Goal: Transaction & Acquisition: Purchase product/service

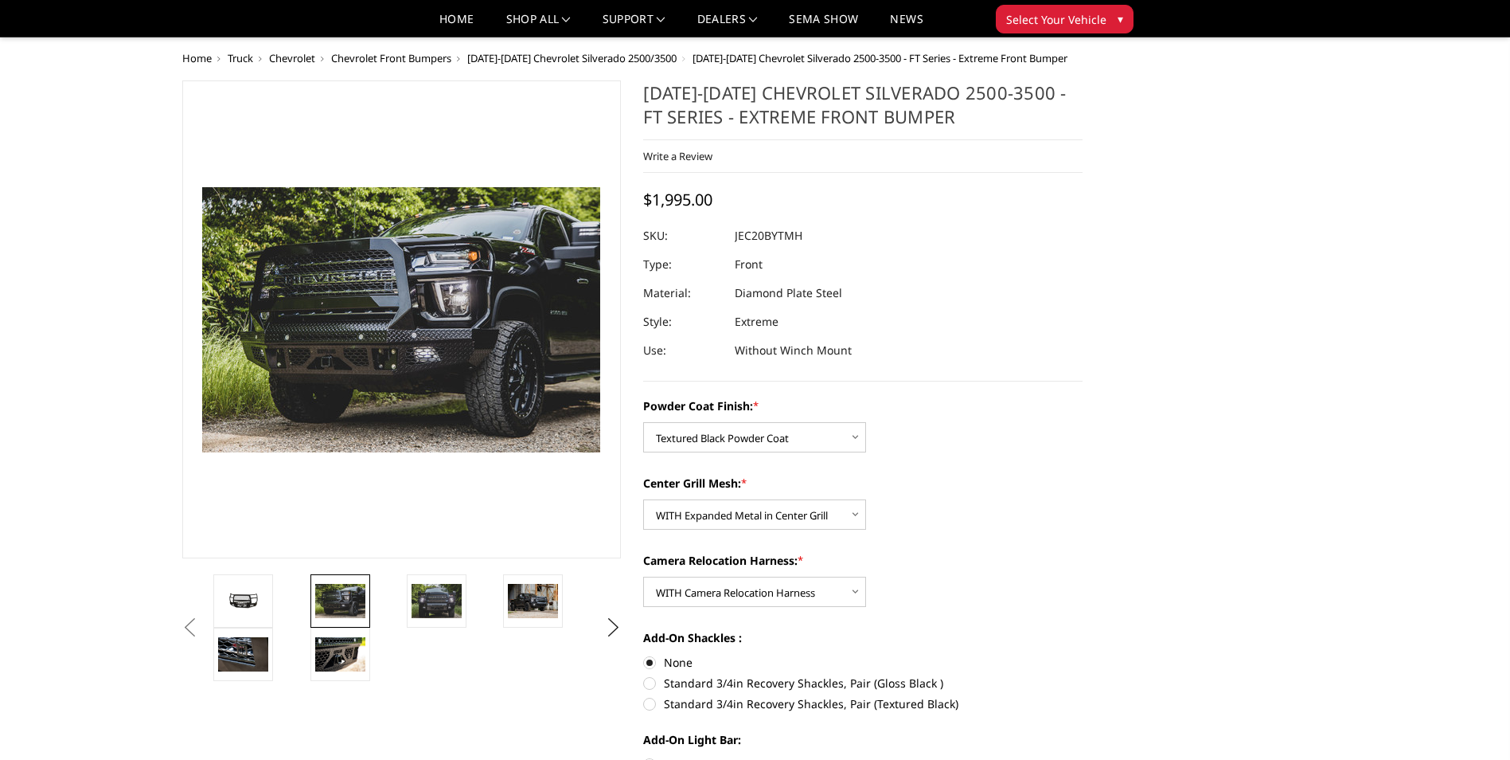
select select "3244"
select select "3245"
select select "3247"
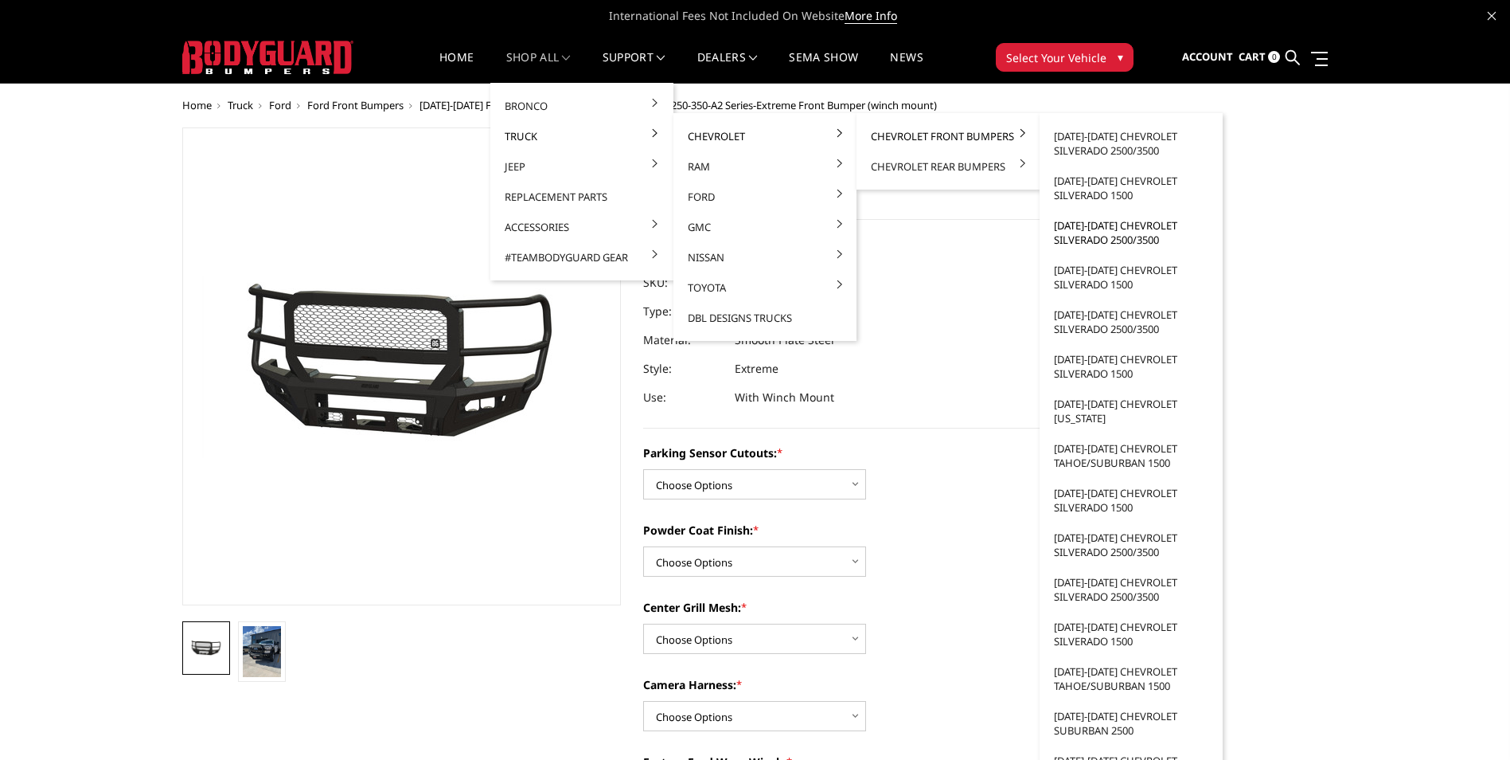
click at [1131, 225] on link "[DATE]-[DATE] Chevrolet Silverado 2500/3500" at bounding box center [1131, 232] width 170 height 45
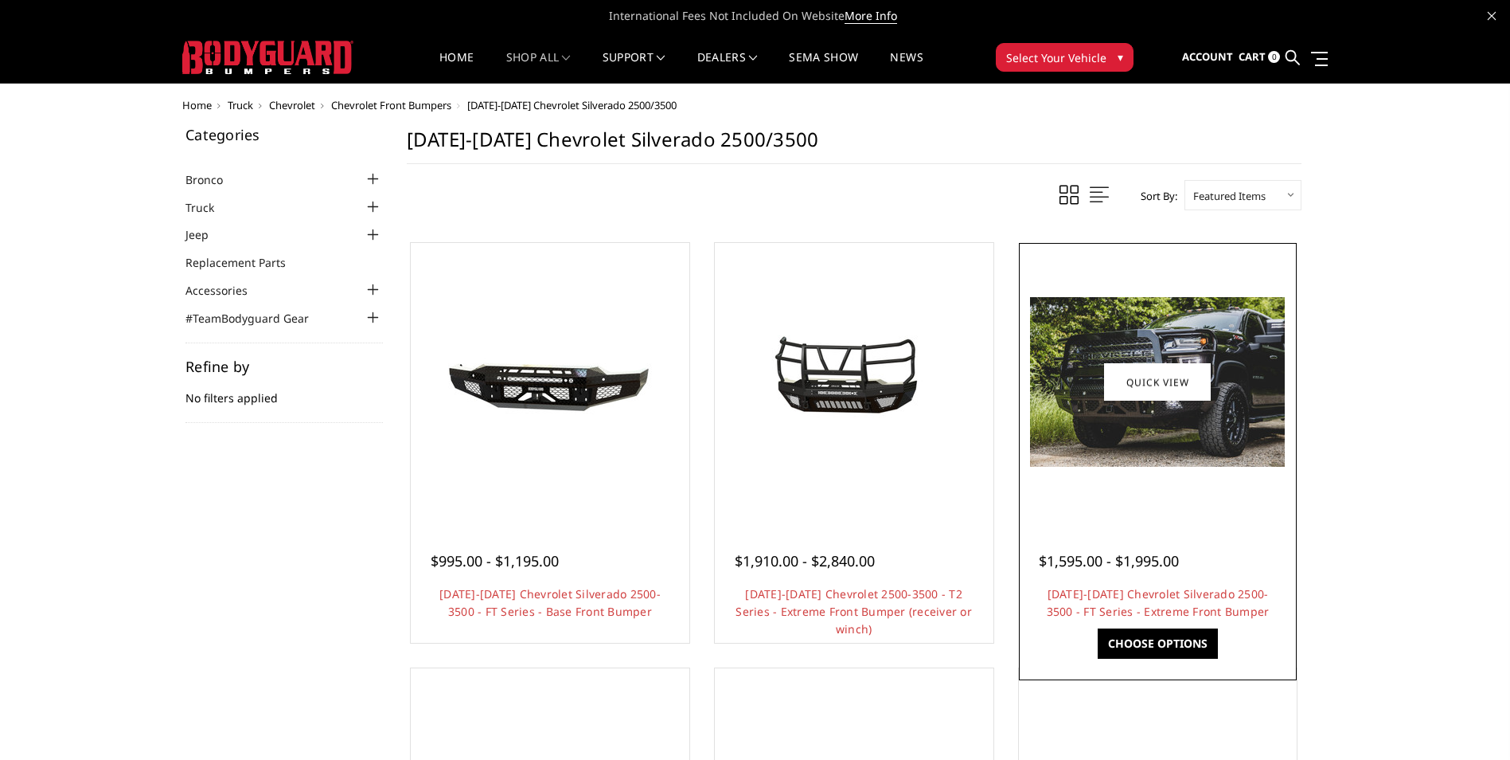
click at [1115, 447] on img at bounding box center [1157, 382] width 255 height 170
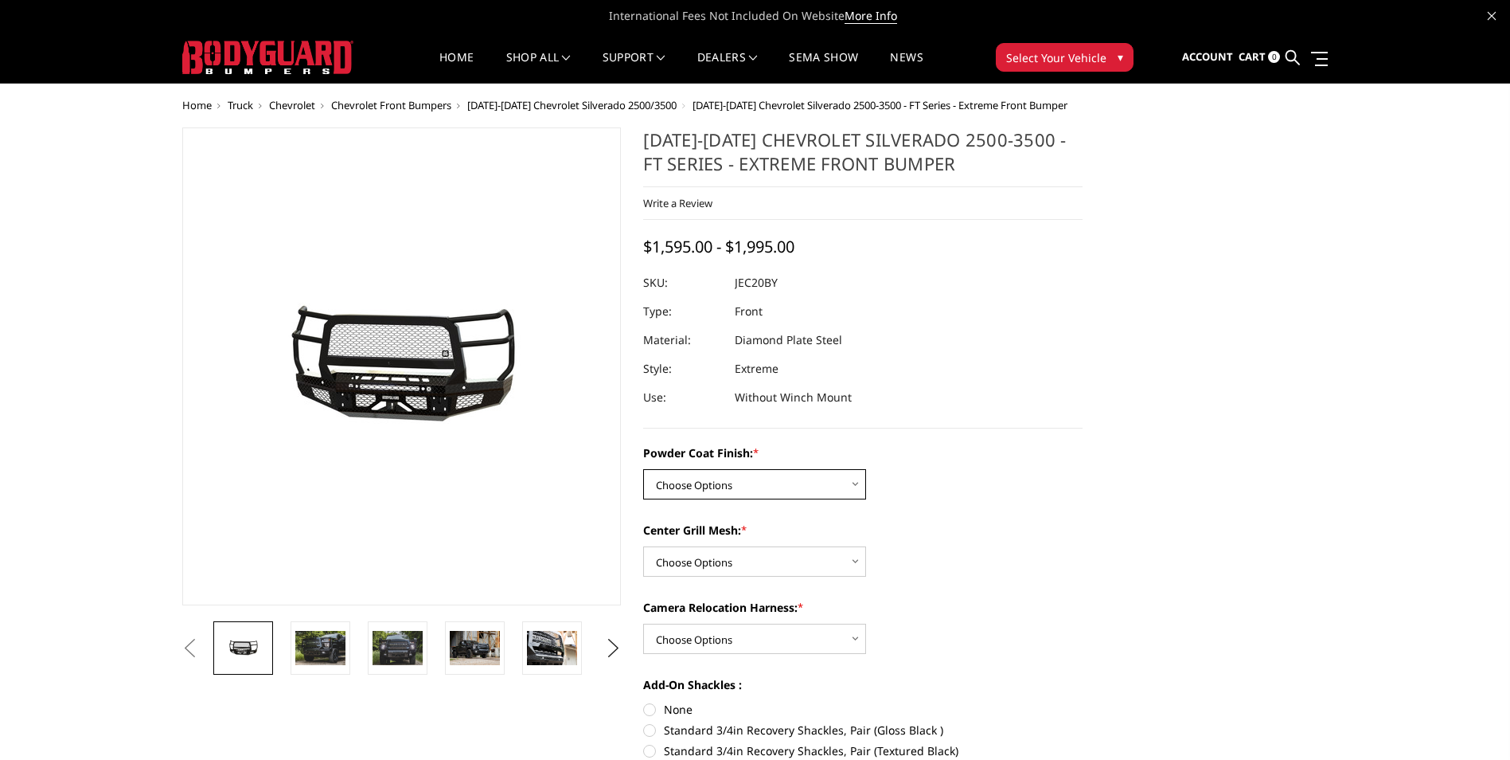
click at [771, 492] on select "Choose Options Bare Metal Gloss Black Powder Coat Textured Black Powder Coat" at bounding box center [754, 484] width 223 height 30
select select "3243"
click at [643, 469] on select "Choose Options Bare Metal Gloss Black Powder Coat Textured Black Powder Coat" at bounding box center [754, 484] width 223 height 30
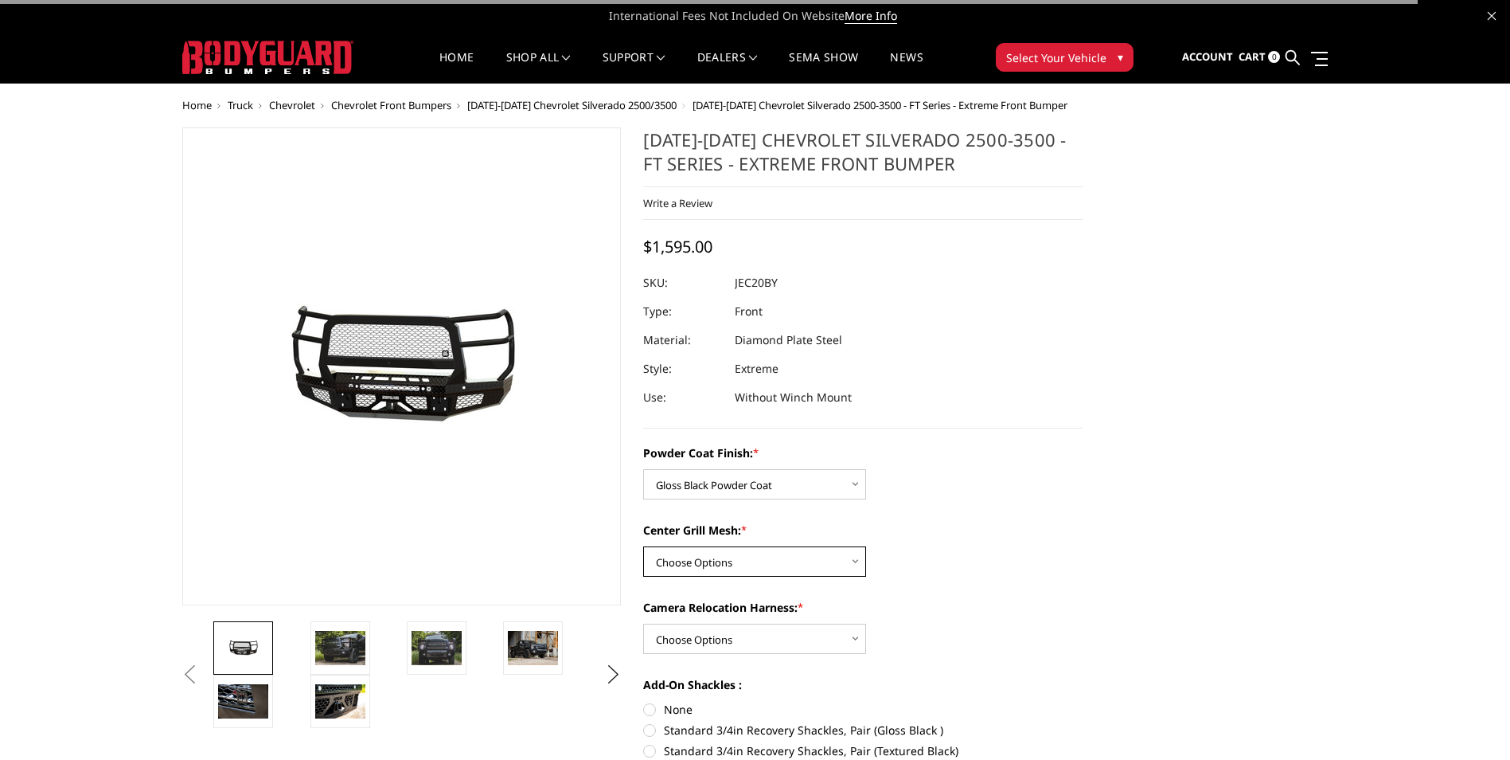
drag, startPoint x: 740, startPoint y: 553, endPoint x: 740, endPoint y: 562, distance: 9.6
click at [740, 553] on select "Choose Options WITH Expanded Metal in Center Grill WITHOUT Expanded Metal in Ce…" at bounding box center [754, 561] width 223 height 30
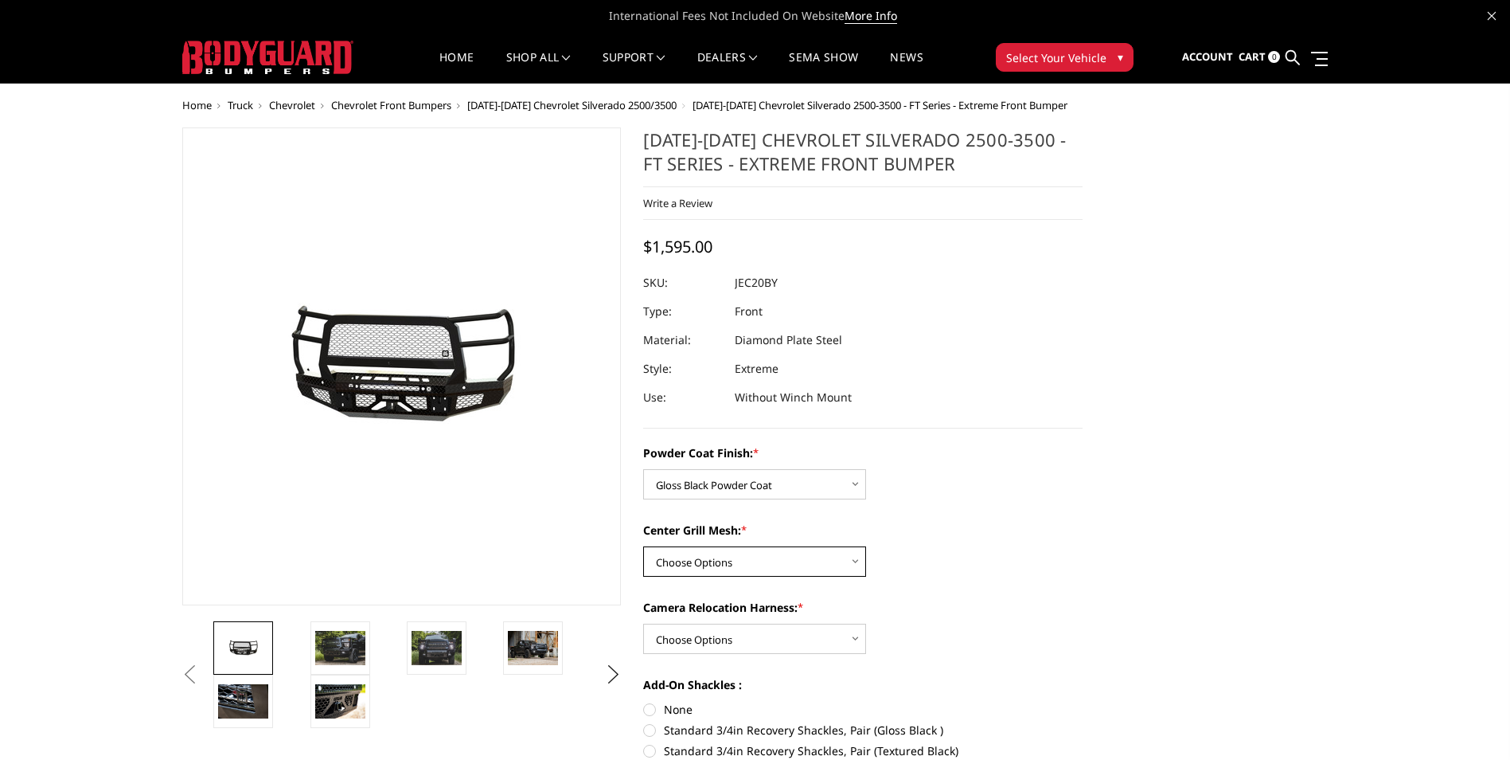
select select "3245"
click at [643, 546] on select "Choose Options WITH Expanded Metal in Center Grill WITHOUT Expanded Metal in Ce…" at bounding box center [754, 561] width 223 height 30
click at [740, 636] on select "Choose Options WITH Camera Relocation Harness WITHOUT Camera Relocation Harness" at bounding box center [754, 638] width 223 height 30
select select "3247"
click at [643, 623] on select "Choose Options WITH Camera Relocation Harness WITHOUT Camera Relocation Harness" at bounding box center [754, 638] width 223 height 30
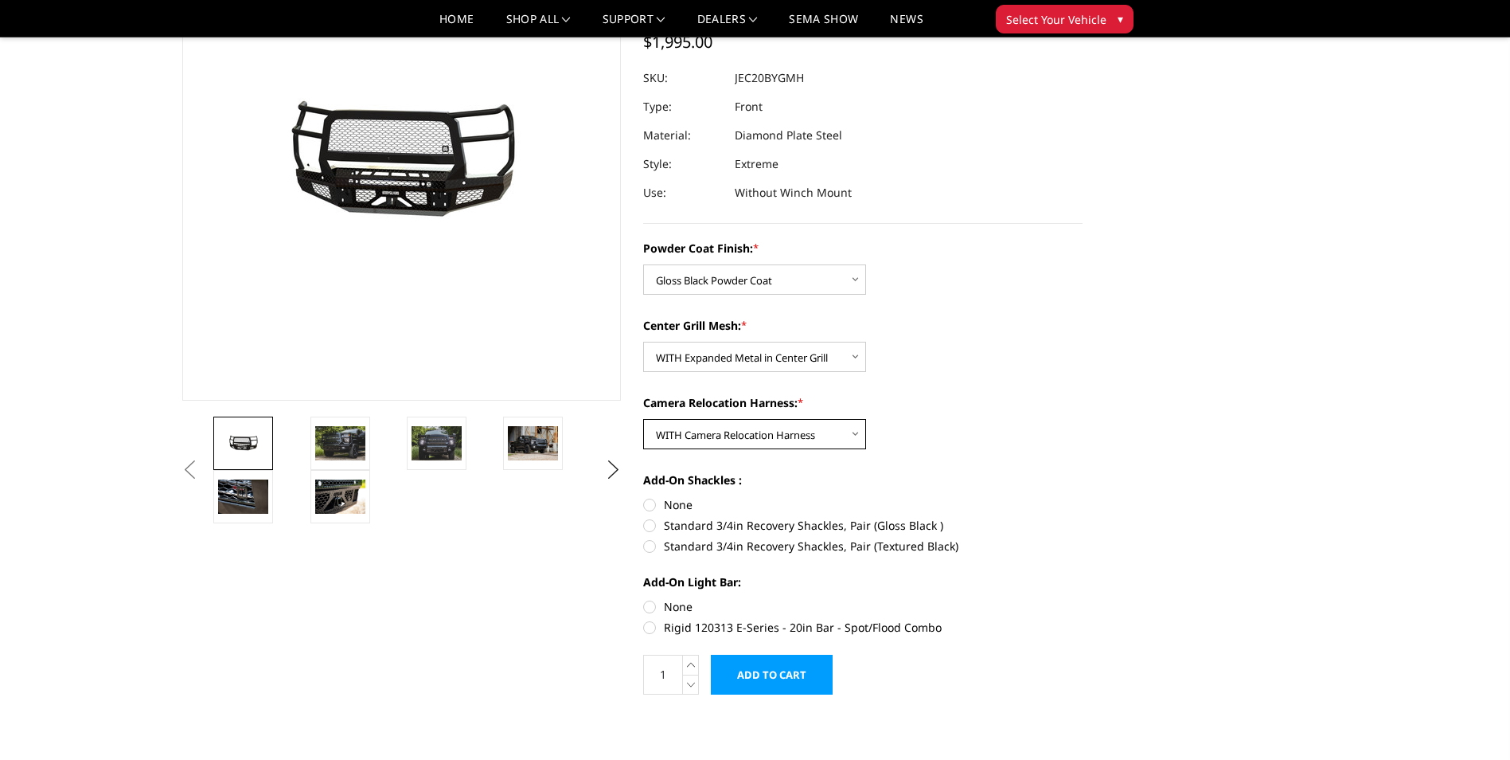
scroll to position [158, 0]
click at [648, 525] on label "Standard 3/4in Recovery Shackles, Pair (Gloss Black )" at bounding box center [862, 524] width 439 height 17
click at [1083, 496] on input "Standard 3/4in Recovery Shackles, Pair (Gloss Black )" at bounding box center [1083, 495] width 1 height 1
radio input "true"
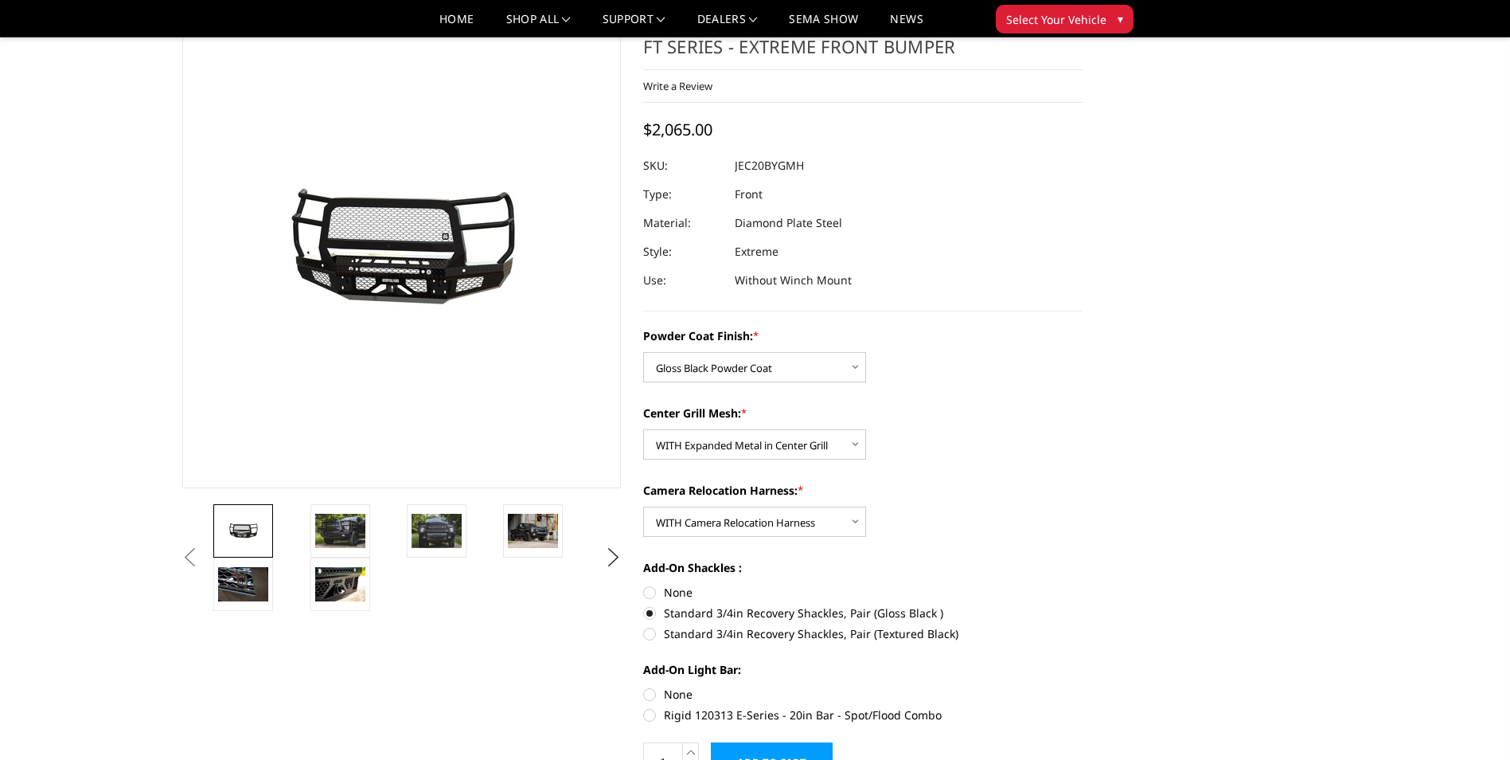
scroll to position [0, 0]
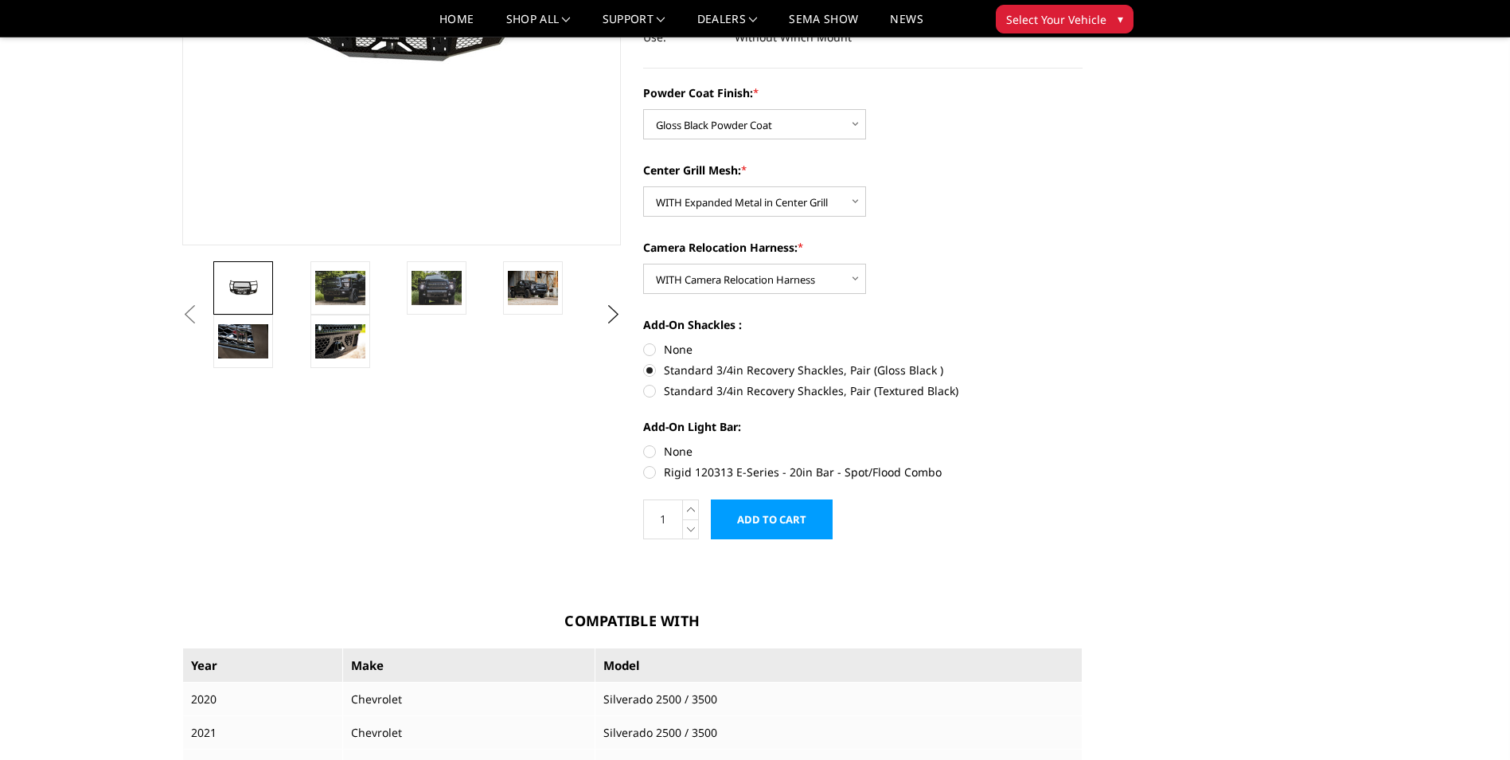
click at [780, 537] on input "Add to Cart" at bounding box center [772, 519] width 122 height 40
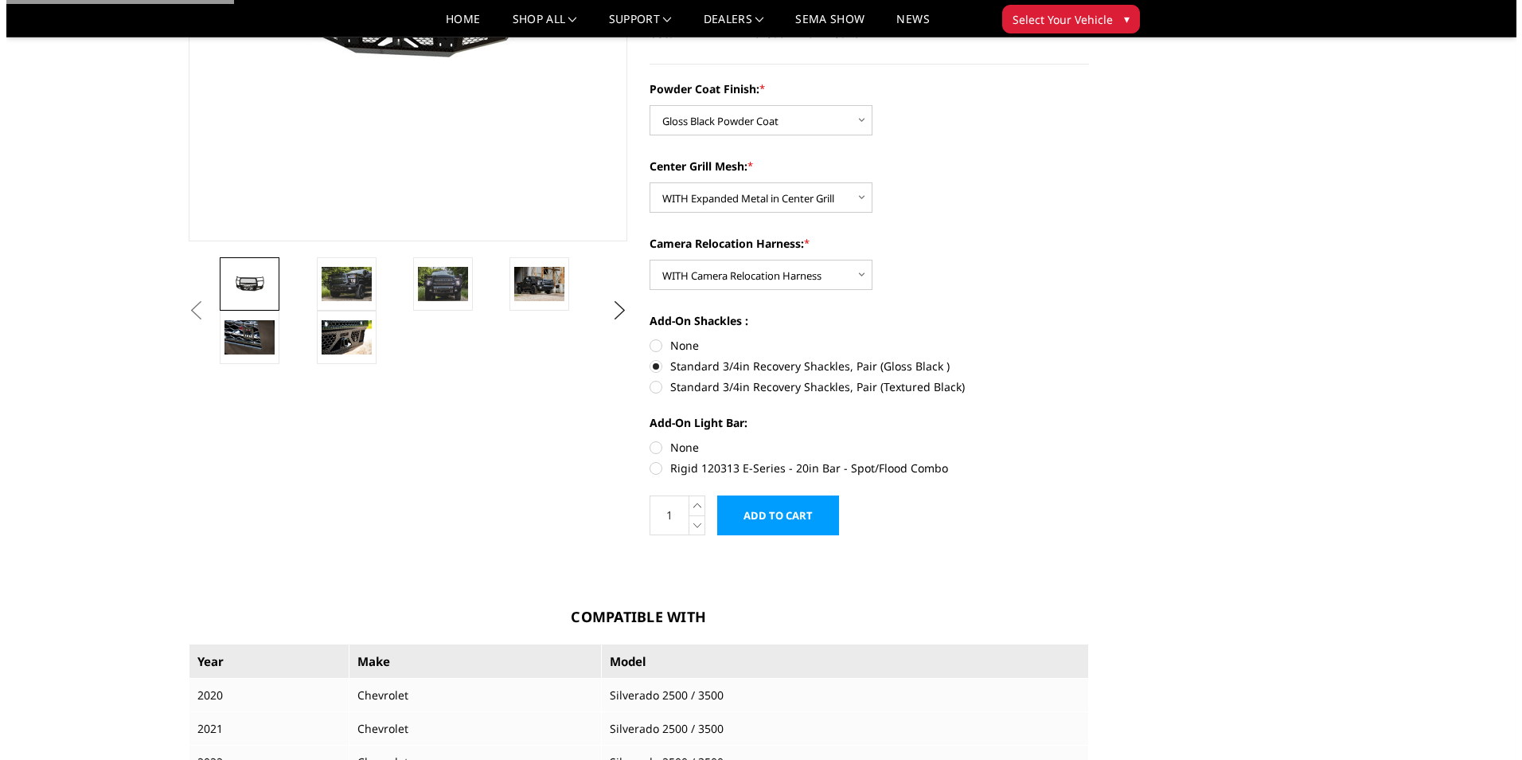
scroll to position [318, 0]
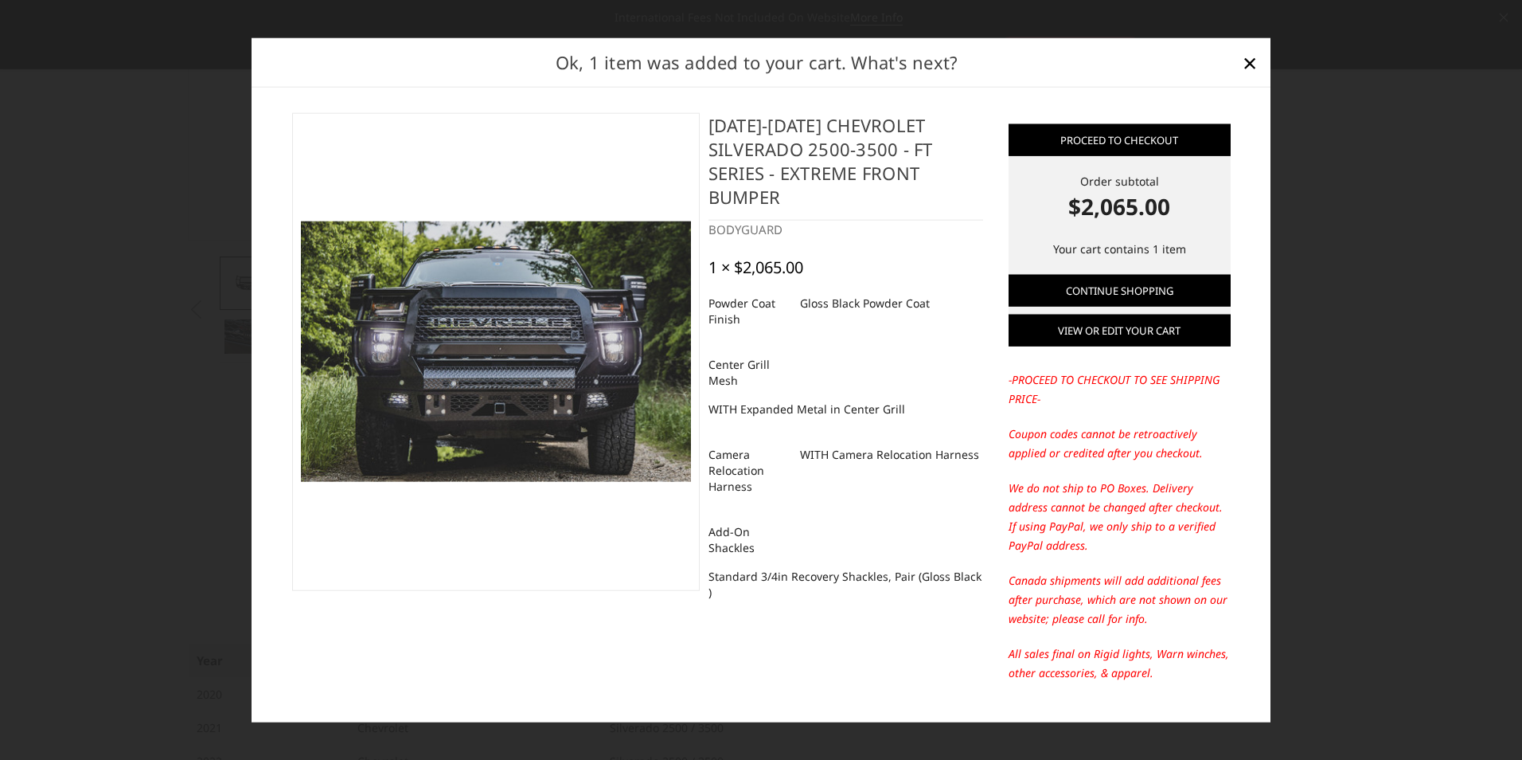
click at [1115, 329] on link "View or edit your cart" at bounding box center [1120, 330] width 222 height 32
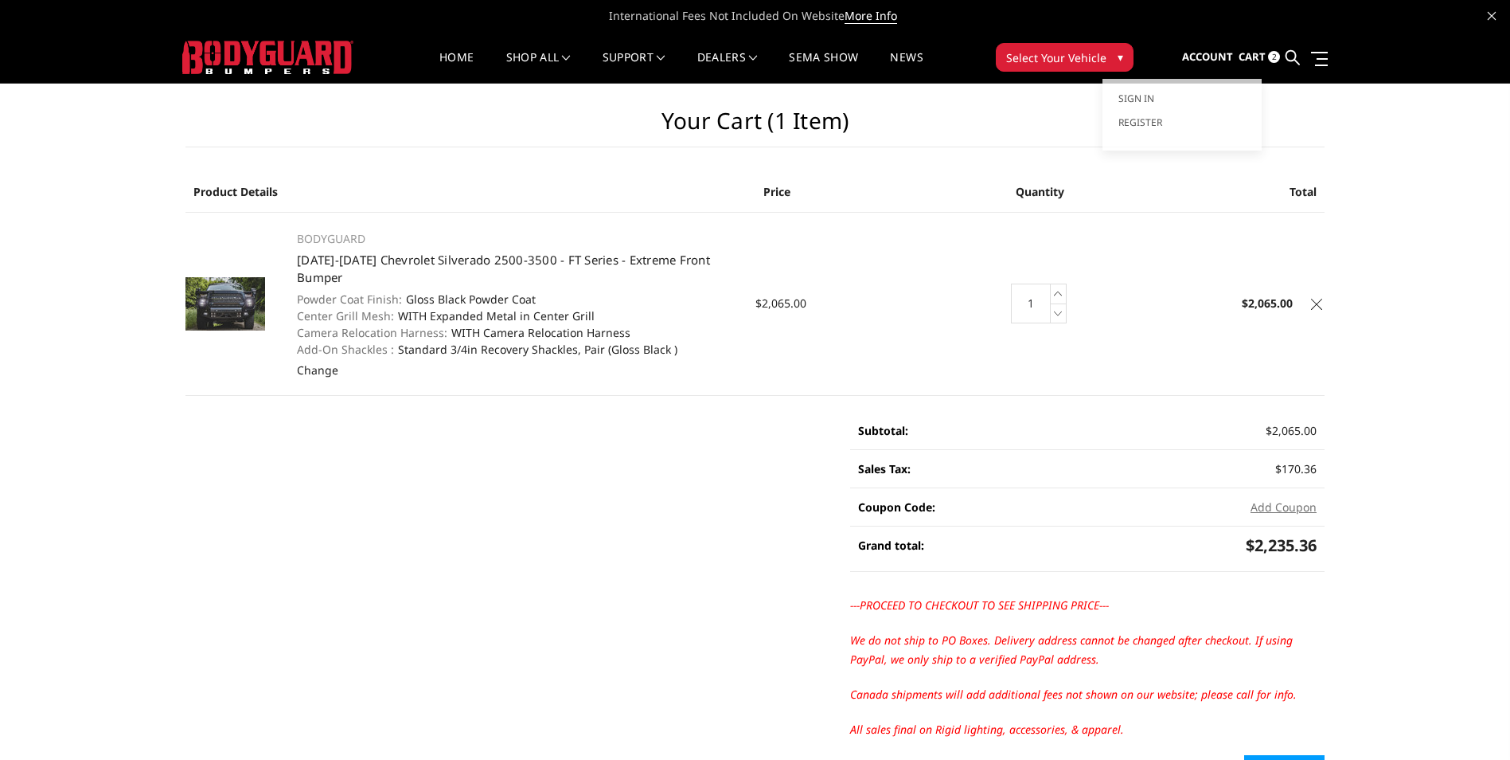
click at [1230, 57] on span "Account" at bounding box center [1207, 56] width 51 height 14
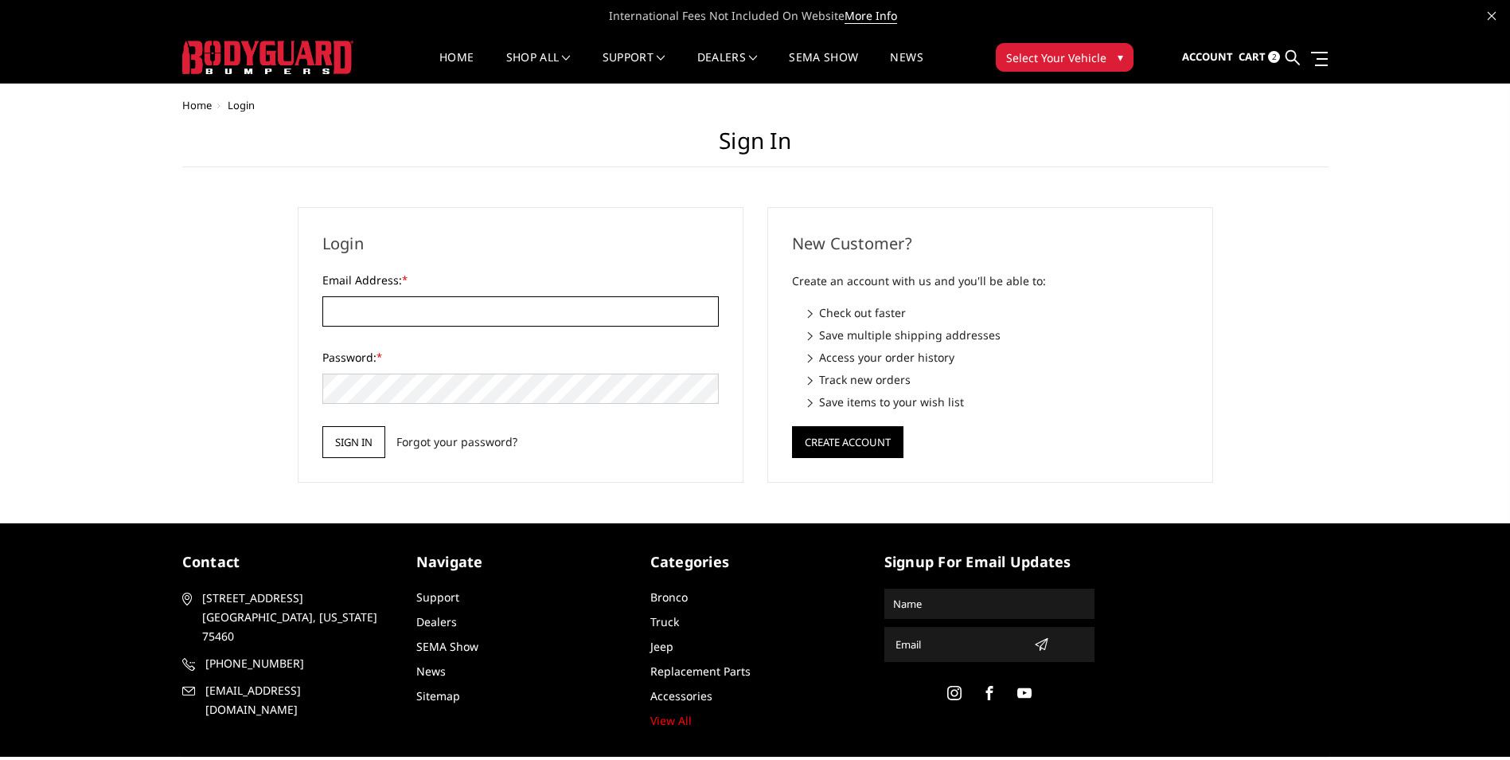
type input "[EMAIL_ADDRESS][DOMAIN_NAME]"
click at [331, 435] on input "Sign in" at bounding box center [353, 442] width 63 height 32
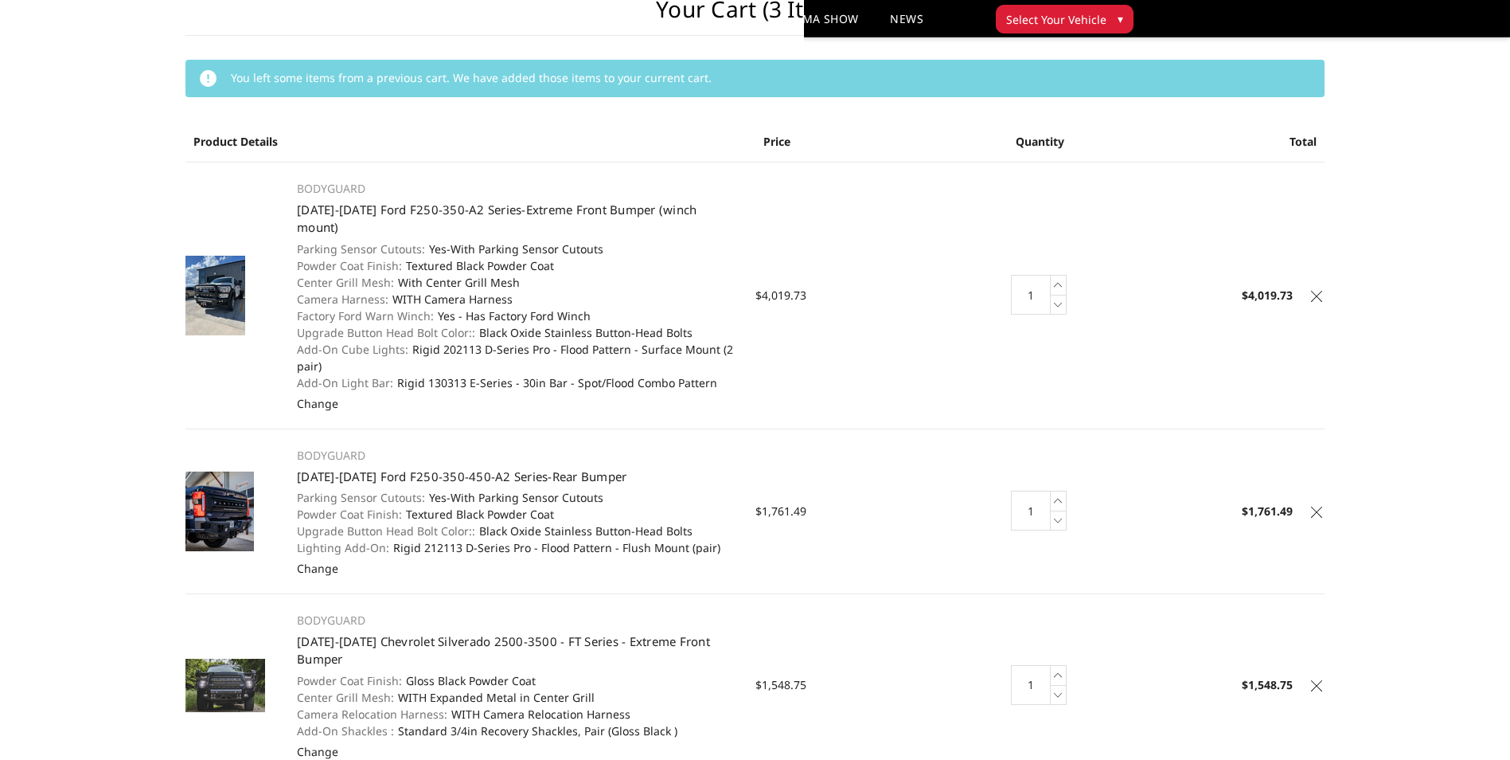
scroll to position [80, 0]
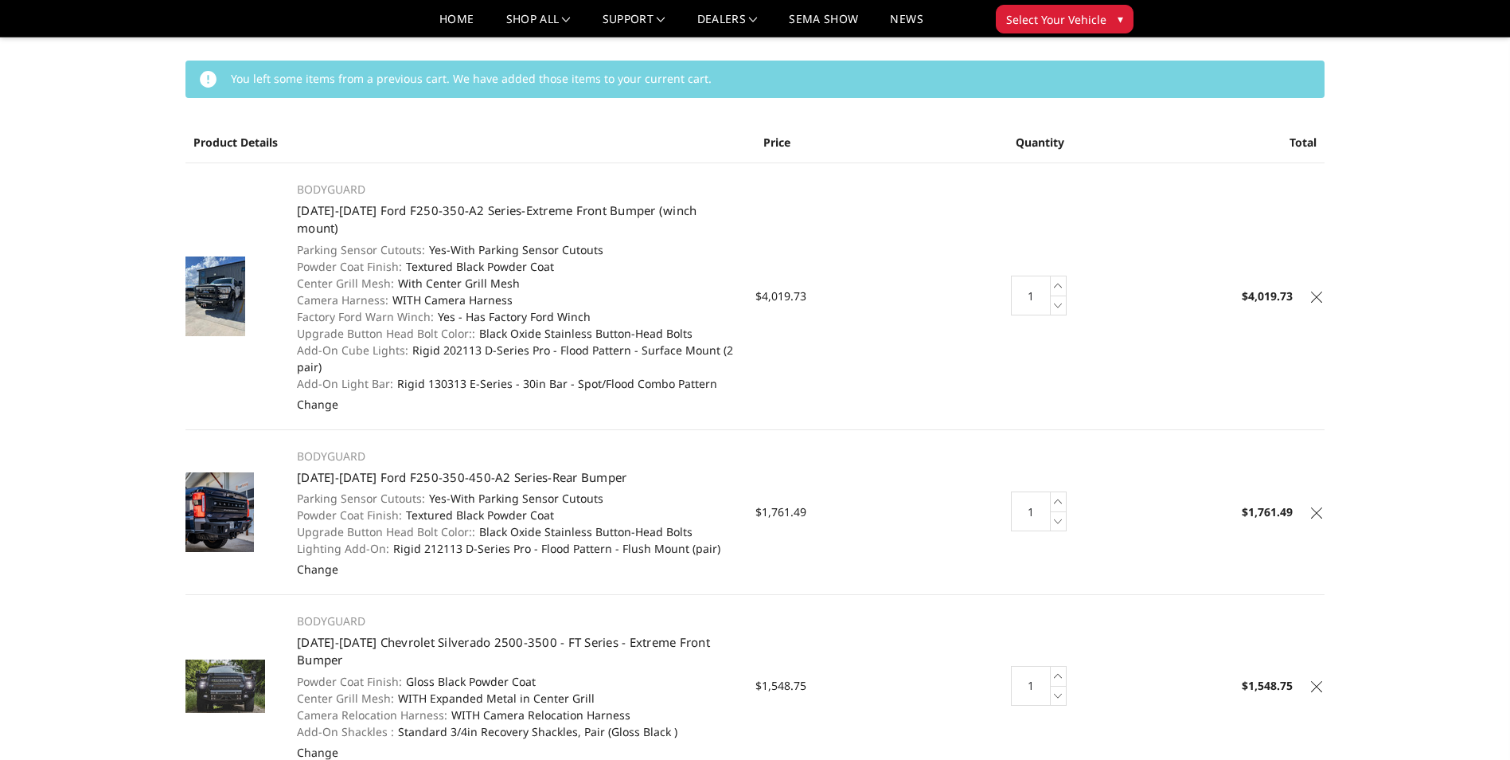
click at [1320, 291] on icon at bounding box center [1316, 296] width 11 height 11
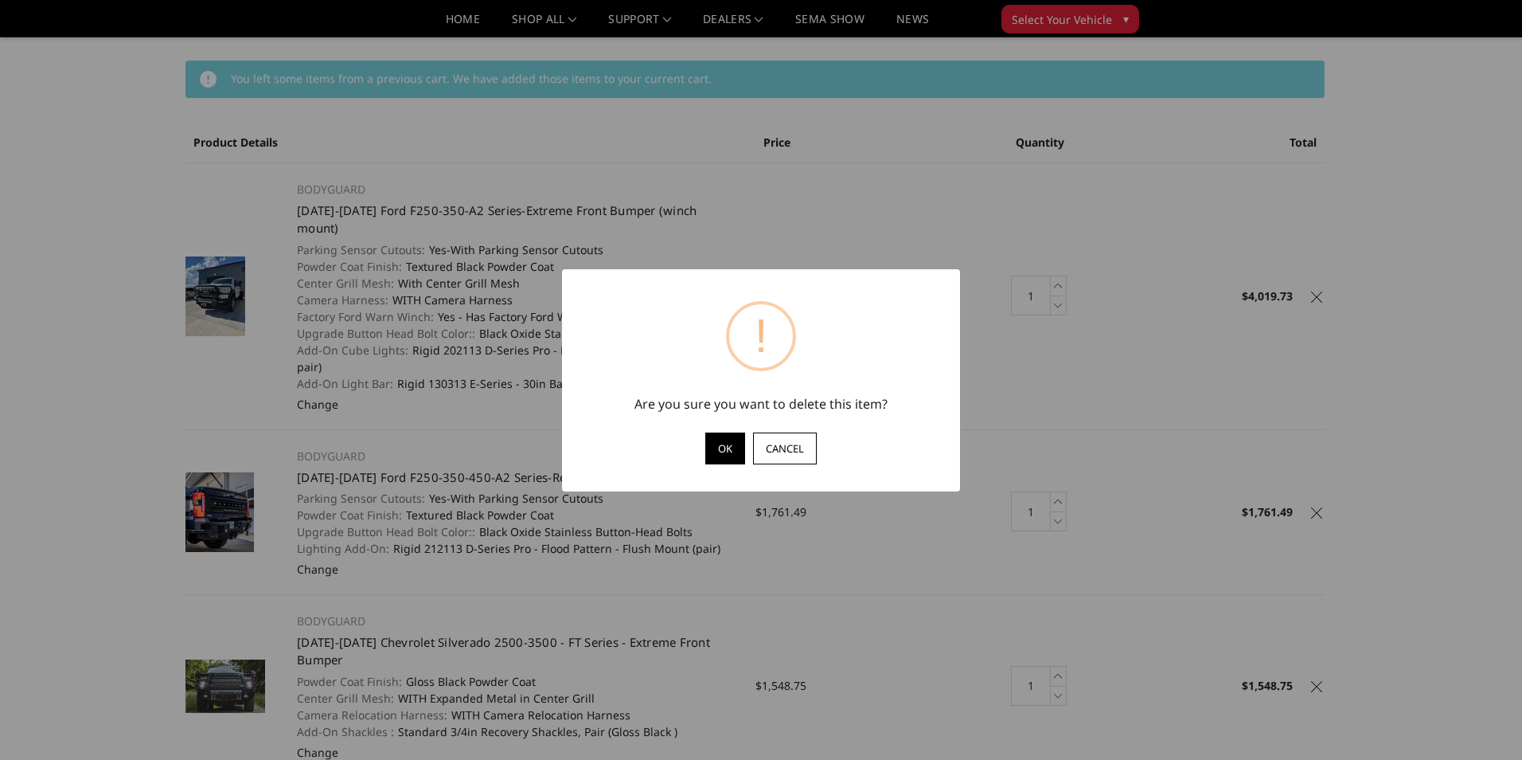
click at [716, 451] on button "OK" at bounding box center [725, 448] width 40 height 32
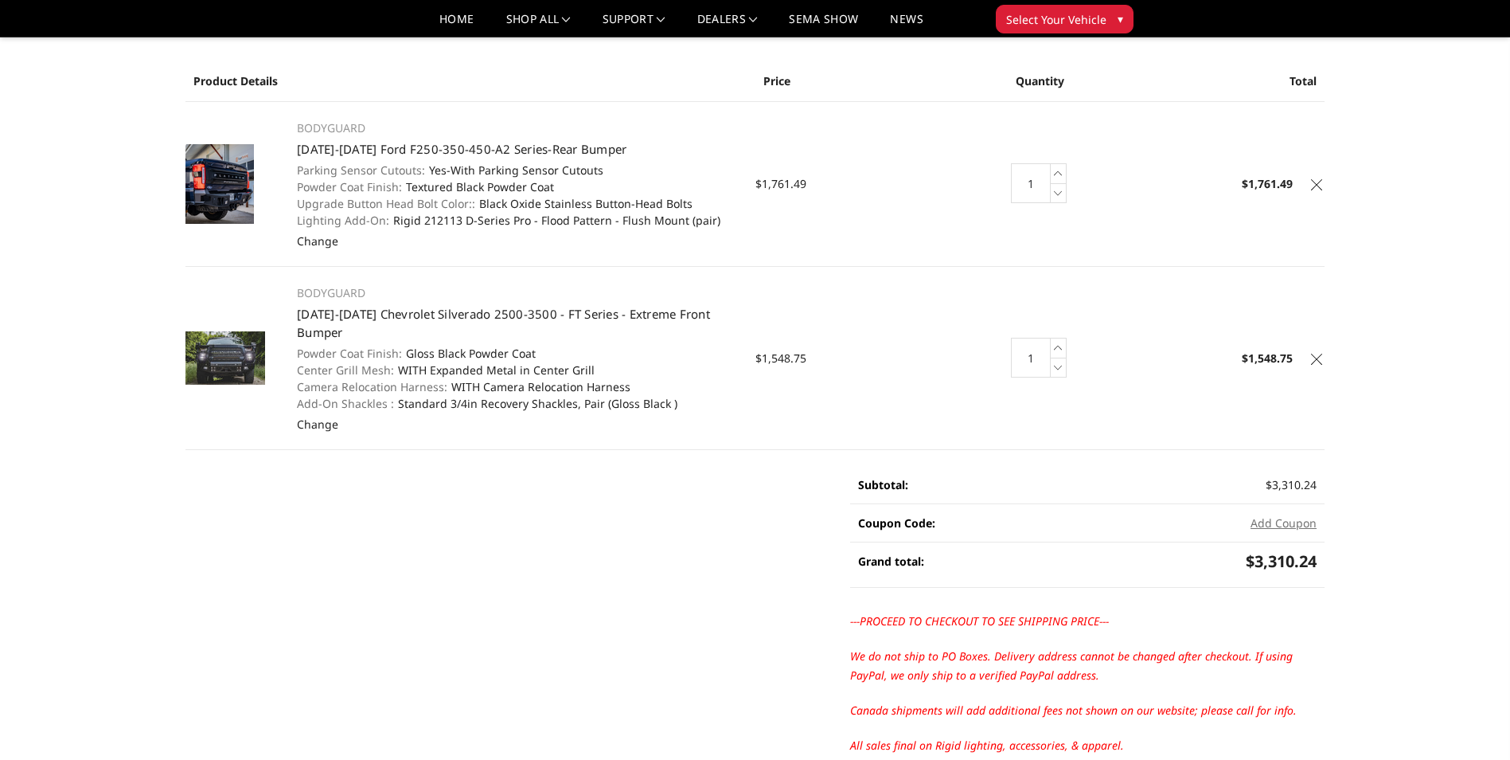
click at [1320, 189] on icon at bounding box center [1316, 184] width 11 height 11
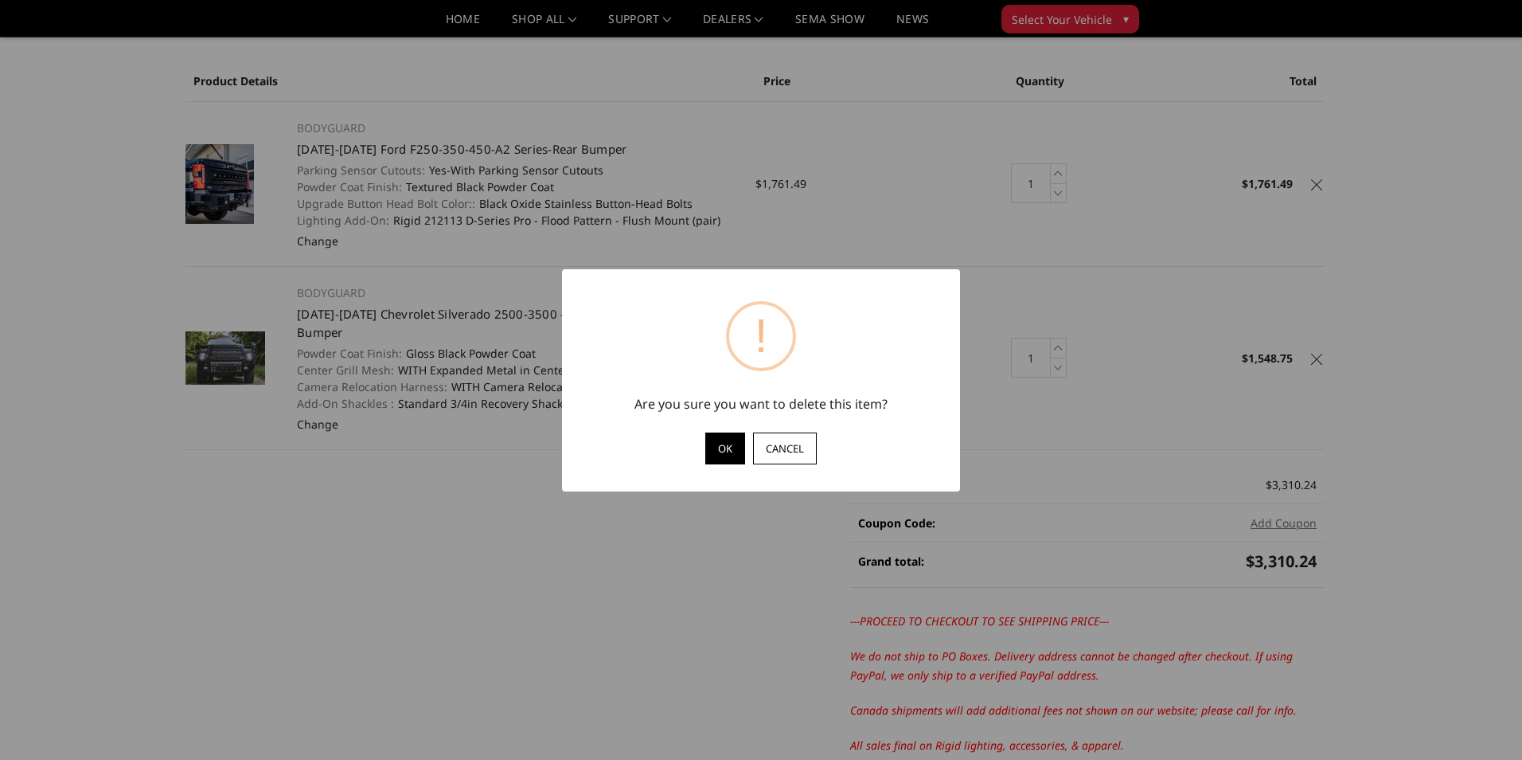
click at [730, 447] on button "OK" at bounding box center [725, 448] width 40 height 32
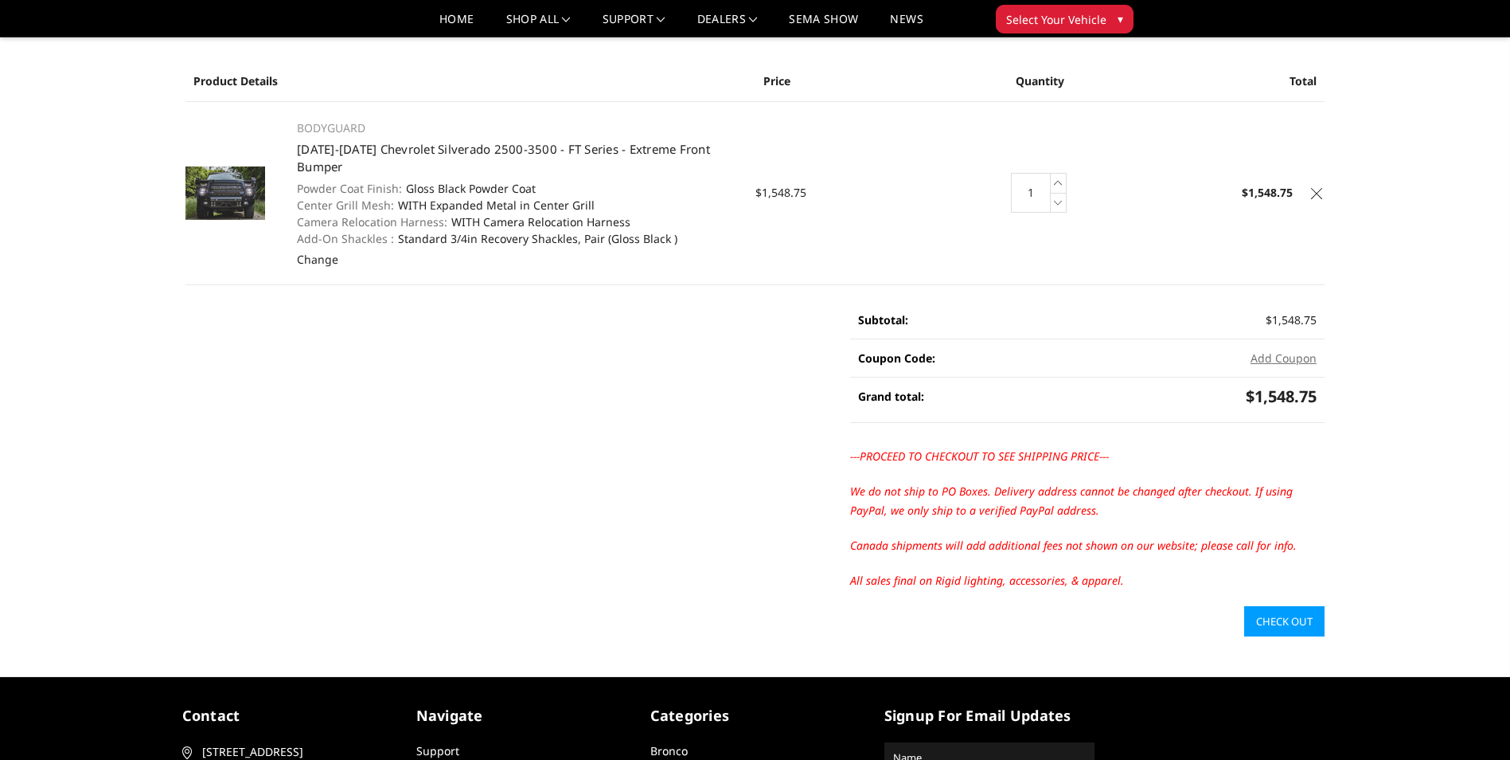
click at [1253, 624] on link "Check out" at bounding box center [1284, 621] width 80 height 30
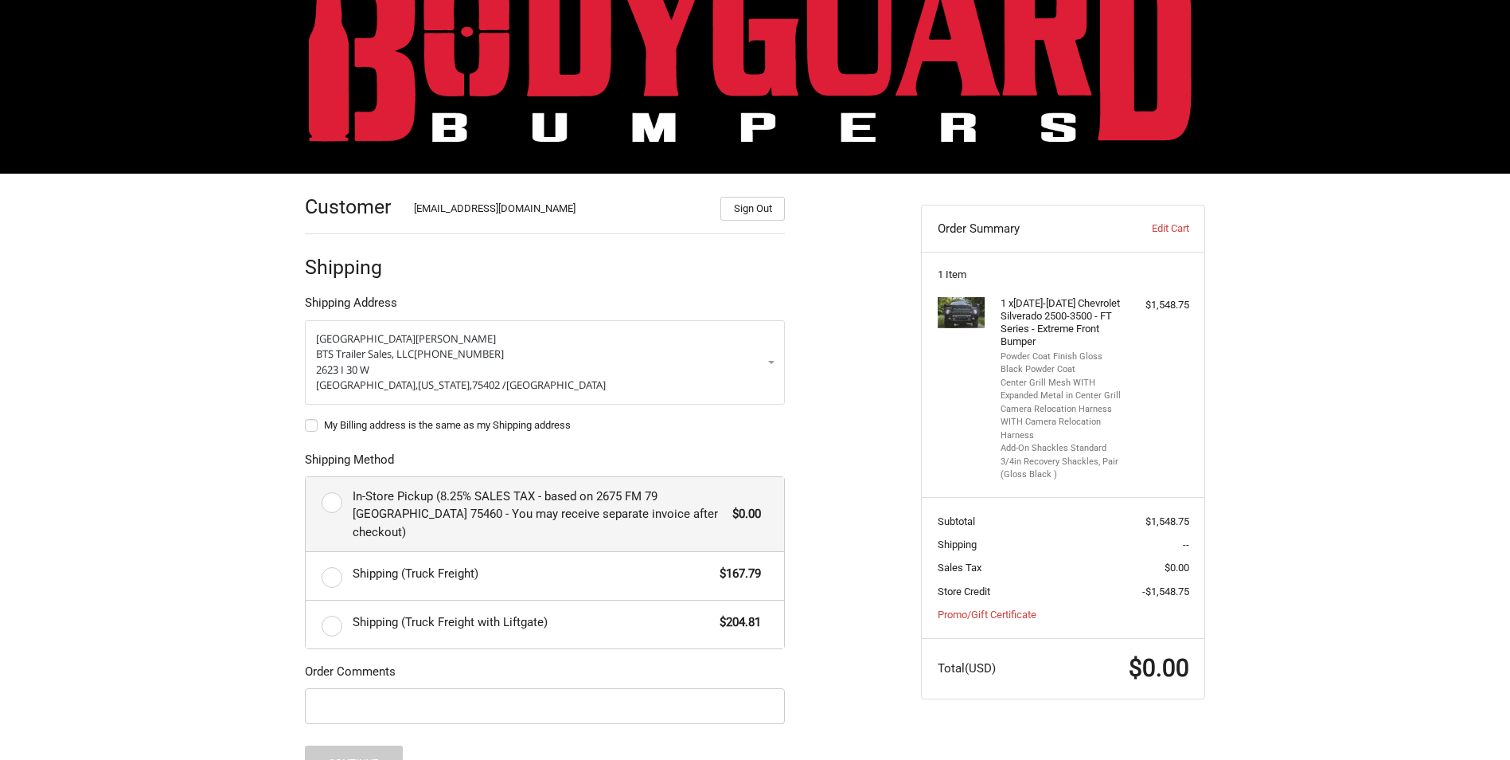
scroll to position [66, 0]
click at [338, 507] on label "In-Store Pickup (8.25% SALES TAX - based on 2675 FM 79 [GEOGRAPHIC_DATA] 75460 …" at bounding box center [545, 513] width 478 height 75
click at [307, 477] on input "In-Store Pickup (8.25% SALES TAX - based on 2675 FM 79 [GEOGRAPHIC_DATA] 75460 …" at bounding box center [306, 476] width 1 height 1
radio input "true"
click at [310, 427] on label "My Billing address is the same as my Shipping address" at bounding box center [545, 424] width 480 height 13
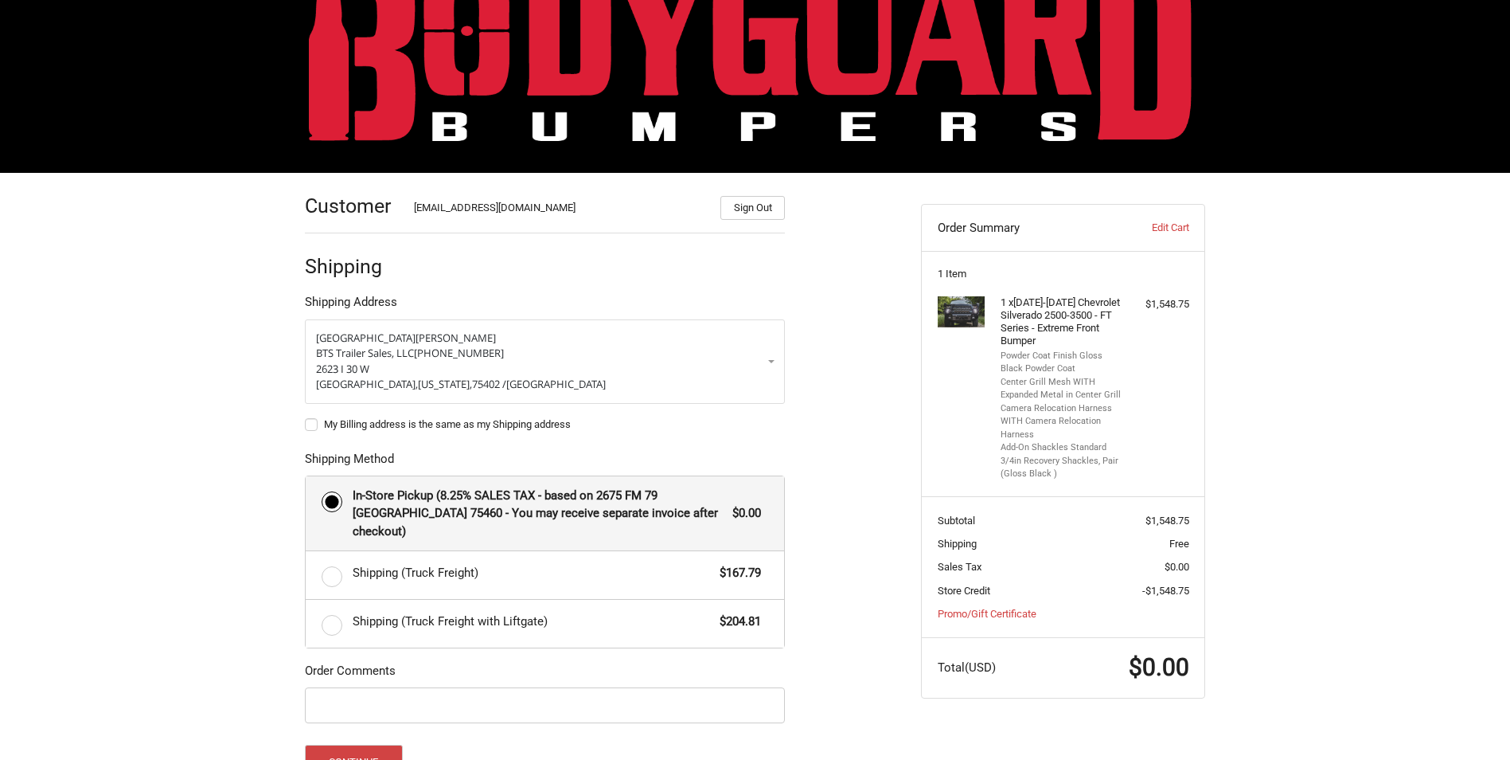
click at [306, 417] on input "My Billing address is the same as my Shipping address" at bounding box center [305, 416] width 1 height 1
checkbox input "true"
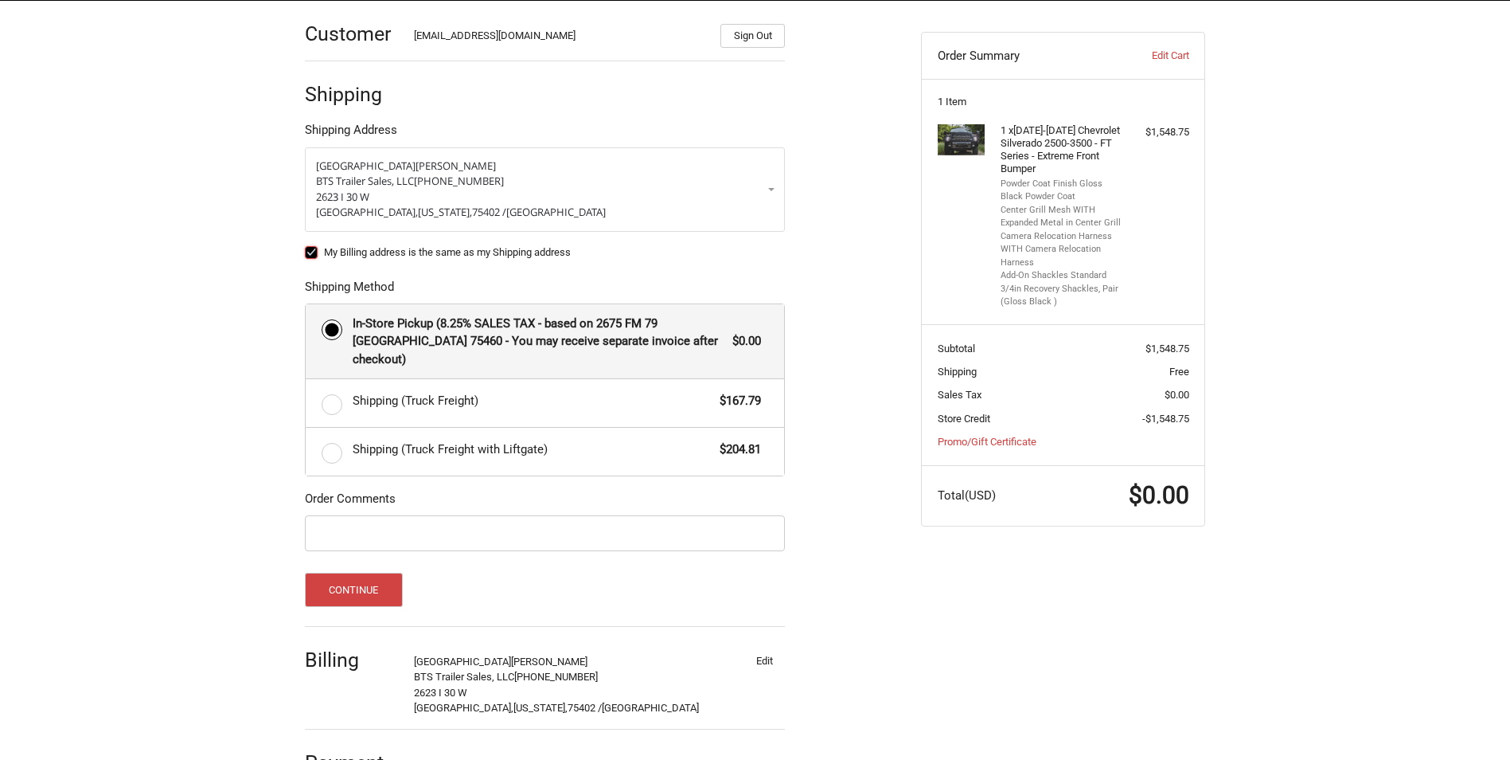
scroll to position [266, 0]
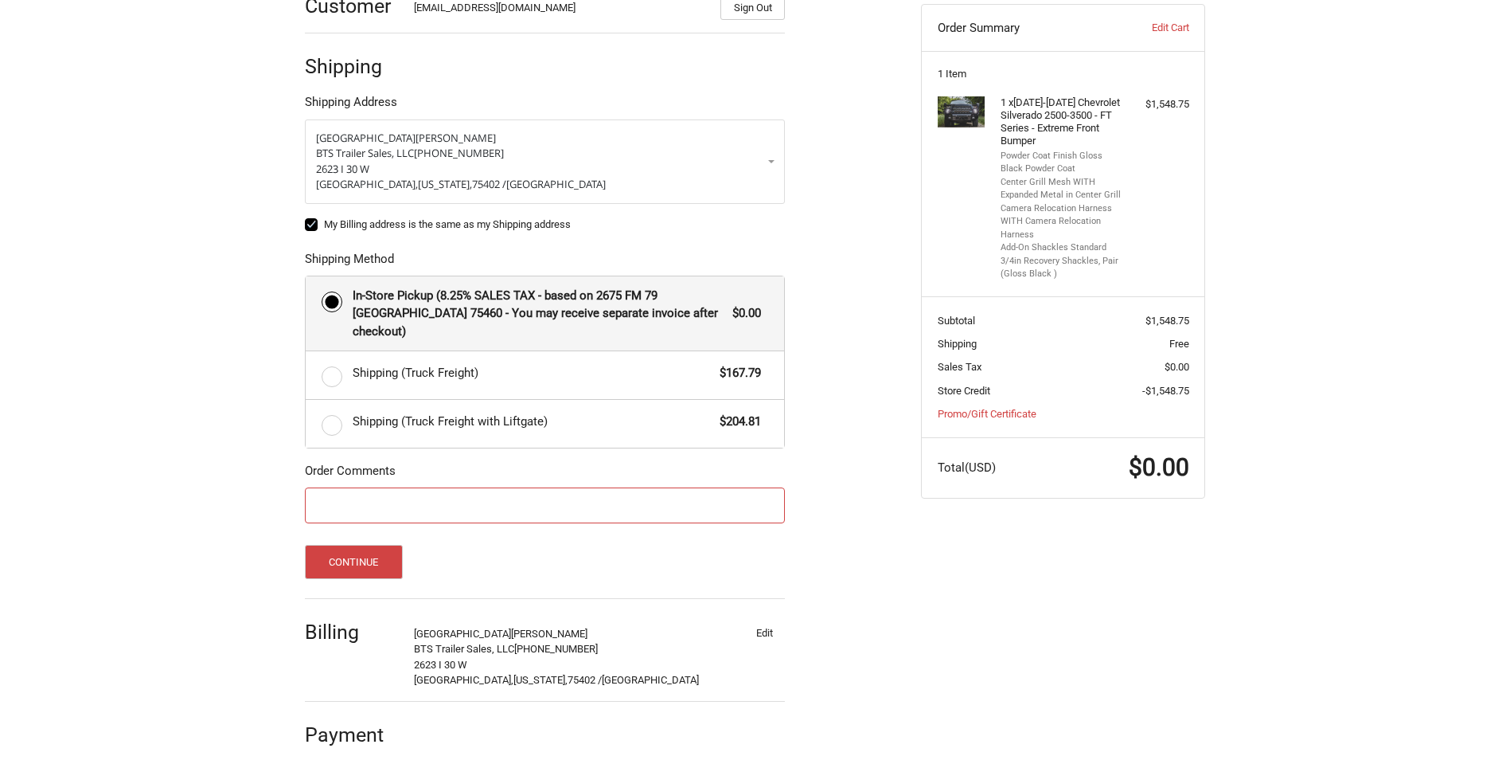
click at [390, 487] on input "Order Comments" at bounding box center [545, 505] width 480 height 36
type input "PO #10104"
click at [345, 545] on button "Continue" at bounding box center [354, 562] width 98 height 34
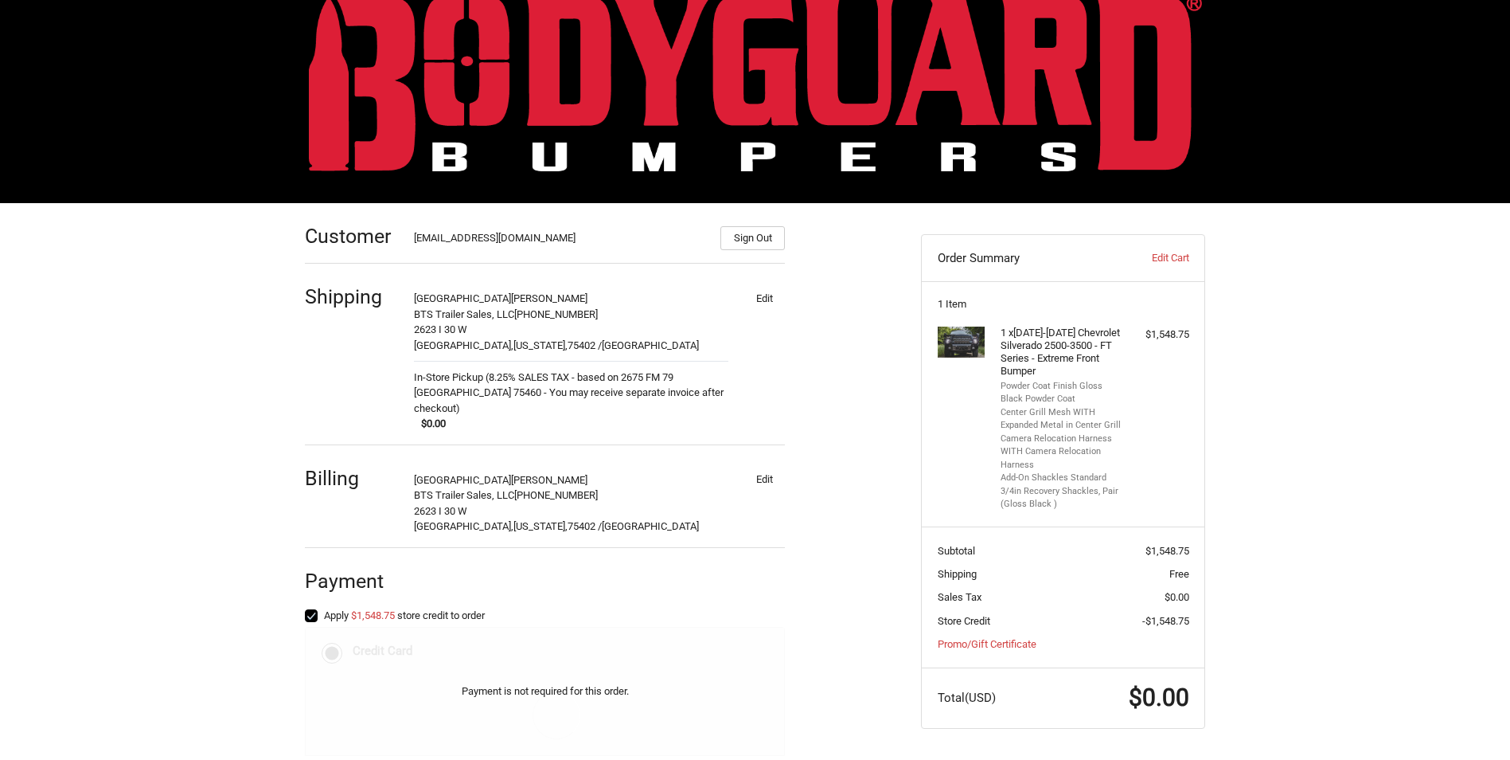
scroll to position [178, 0]
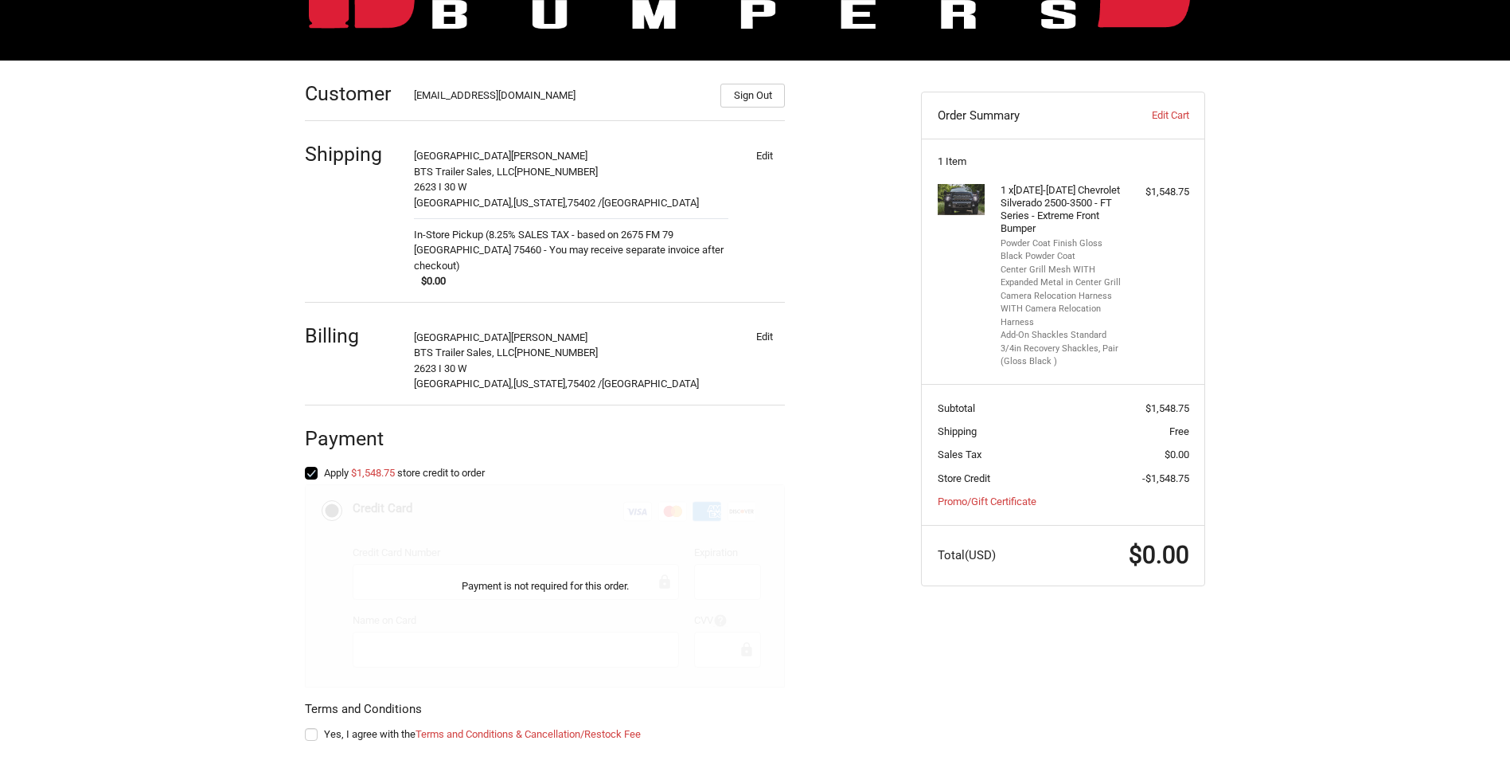
click at [313, 728] on label "Yes, I agree with the Terms and Conditions & Cancellation/Restock Fee" at bounding box center [545, 734] width 480 height 13
click at [306, 726] on input "Yes, I agree with the Terms and Conditions & Cancellation/Restock Fee" at bounding box center [305, 726] width 1 height 1
checkbox input "true"
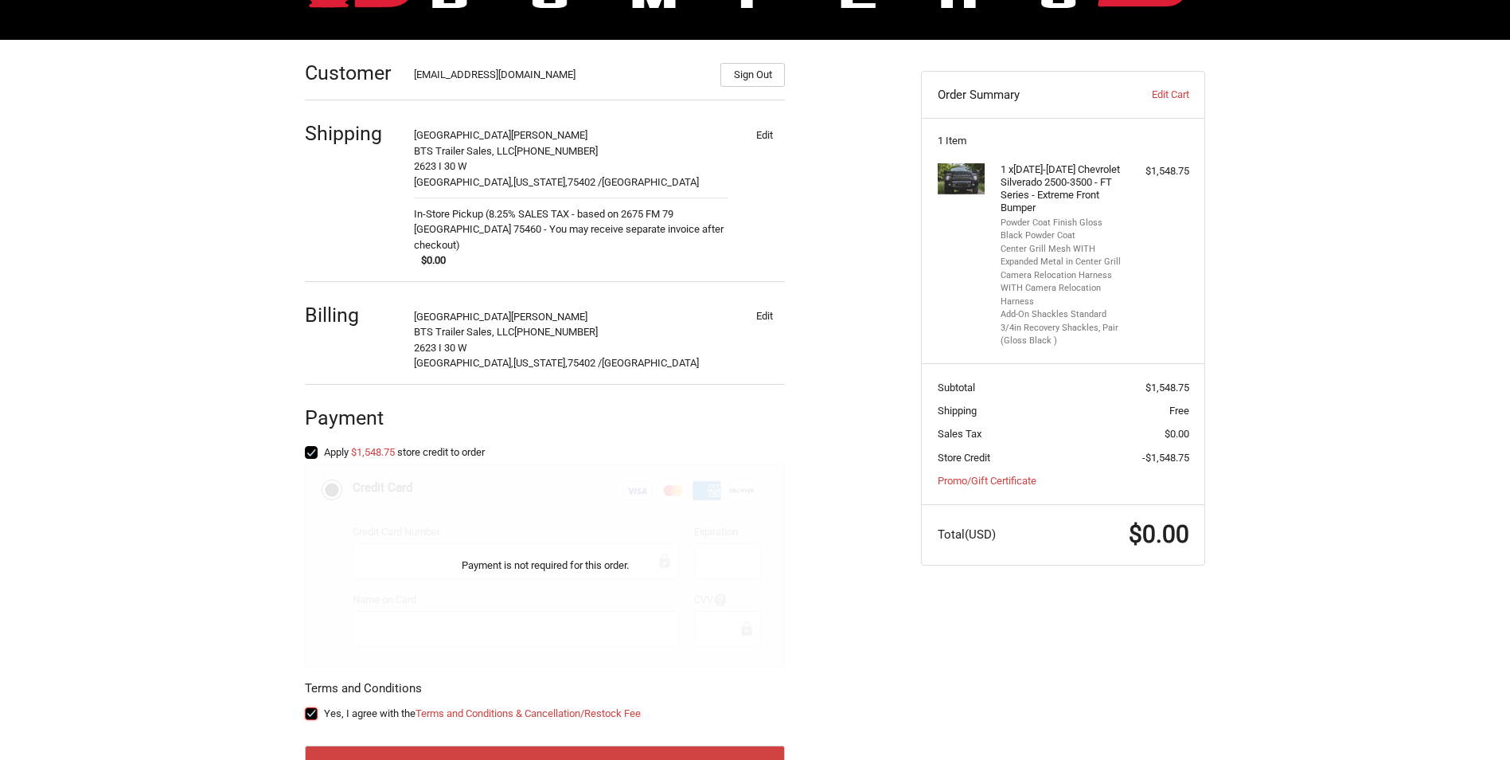
scroll to position [248, 0]
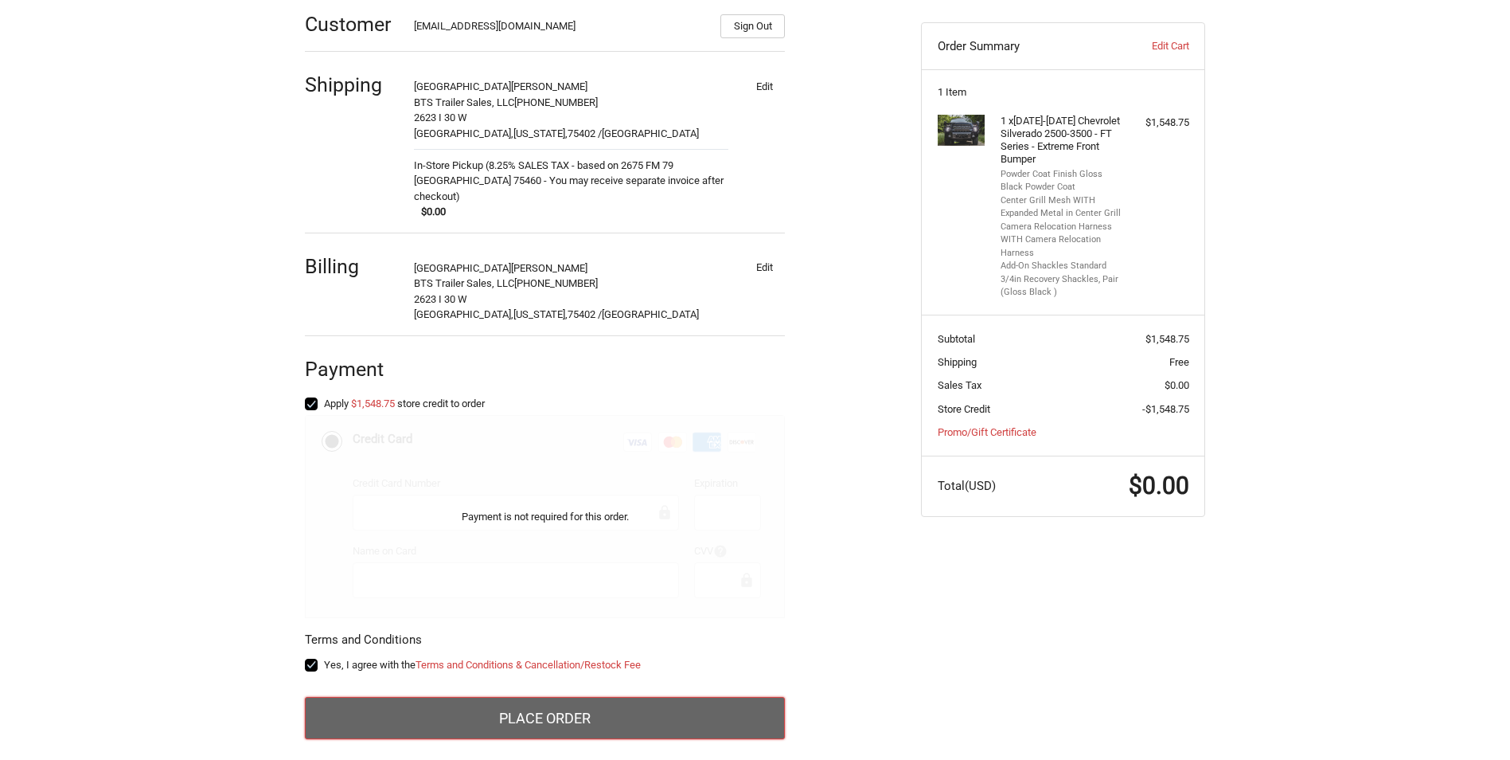
click at [566, 697] on button "Place Order" at bounding box center [545, 718] width 480 height 43
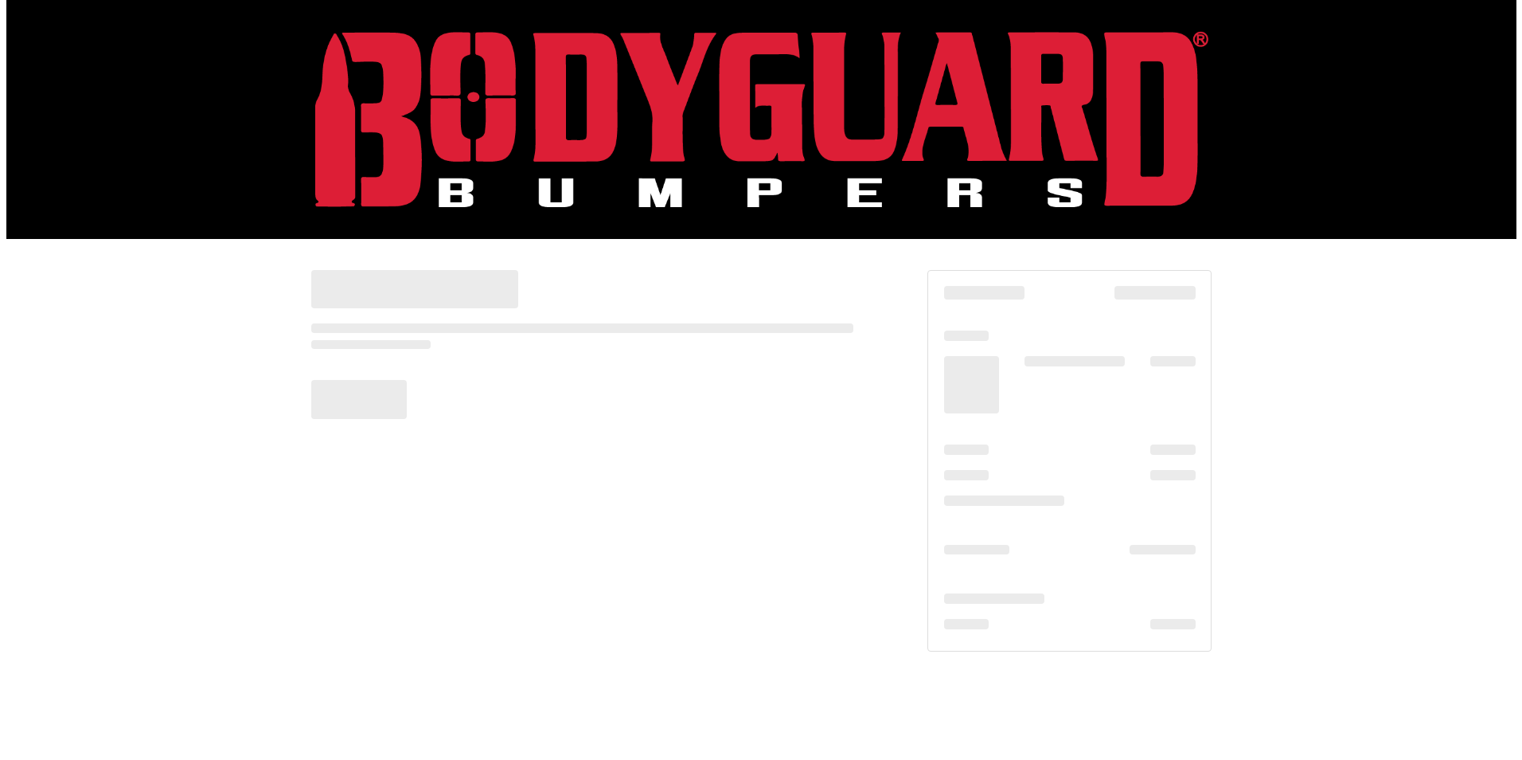
scroll to position [0, 0]
